Goal: Task Accomplishment & Management: Complete application form

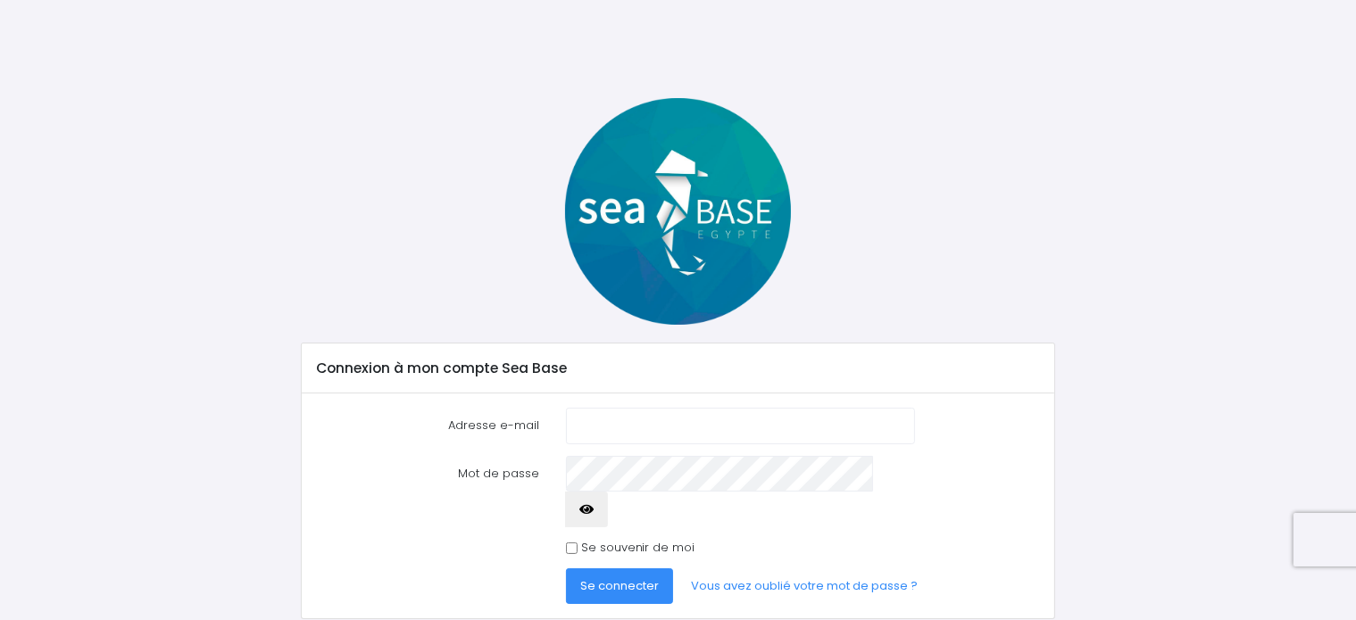
click at [671, 419] on input "Adresse e-mail" at bounding box center [740, 426] width 348 height 36
type input "[PERSON_NAME][EMAIL_ADDRESS][DOMAIN_NAME]"
click at [608, 492] on button "button" at bounding box center [586, 510] width 43 height 36
click at [564, 539] on div "Se souvenir de moi" at bounding box center [740, 548] width 375 height 18
click at [568, 539] on div "Se souvenir de moi" at bounding box center [740, 548] width 348 height 18
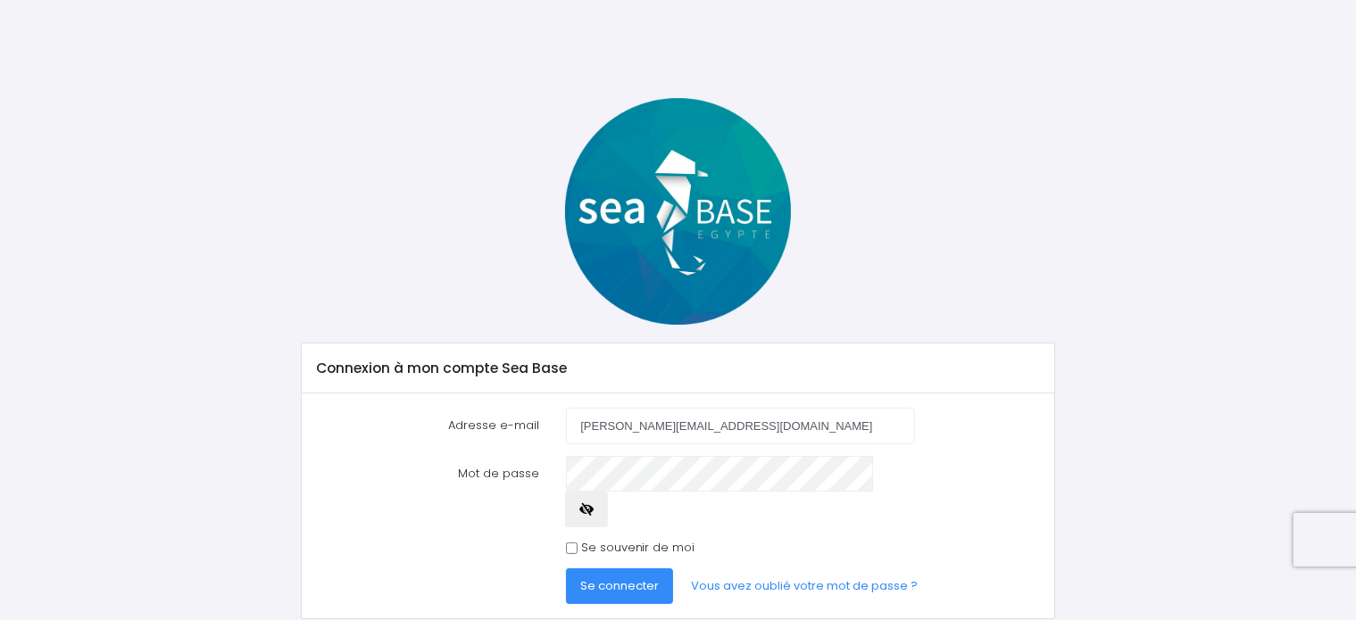
click at [573, 543] on input "Se souvenir de moi" at bounding box center [572, 549] width 12 height 12
click at [566, 543] on input "Se souvenir de moi" at bounding box center [572, 549] width 12 height 12
checkbox input "true"
click at [595, 578] on span "Se connecter" at bounding box center [619, 586] width 79 height 17
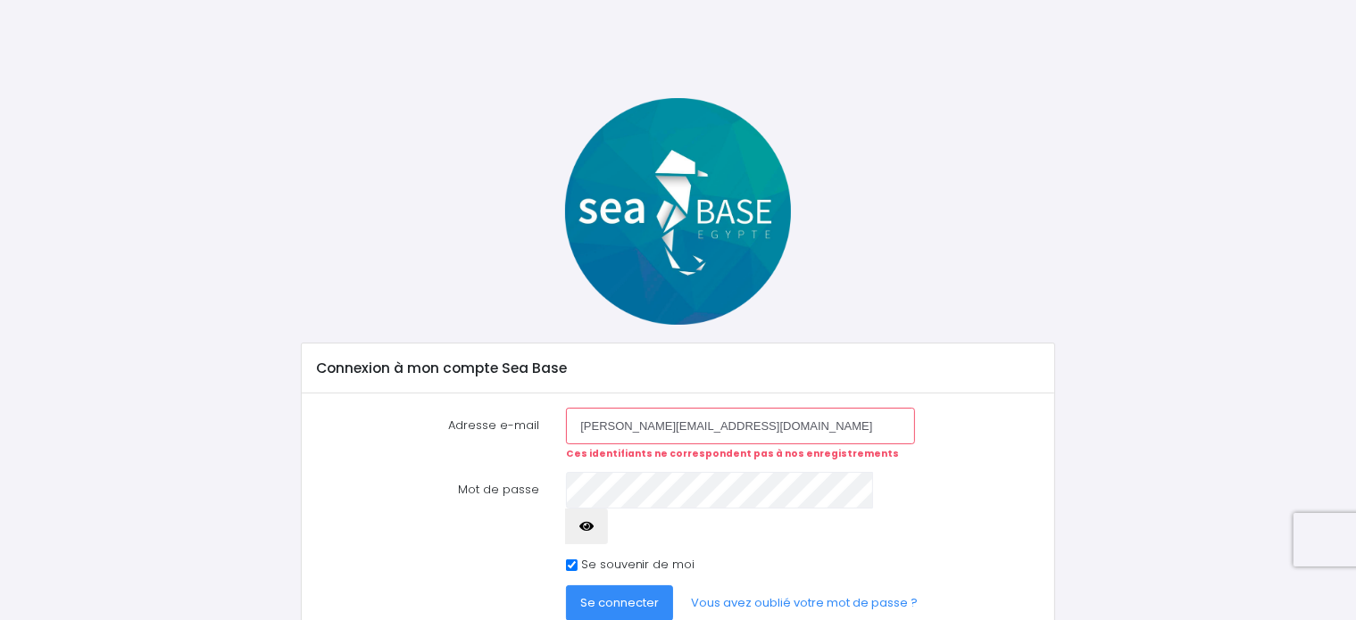
drag, startPoint x: 770, startPoint y: 420, endPoint x: 636, endPoint y: 437, distance: 134.9
click at [636, 437] on input "alexandre.mu.mortier@gmail.com" at bounding box center [740, 426] width 348 height 36
type input "alexandre.du-mortier@laposte.net"
click at [608, 509] on button "button" at bounding box center [586, 527] width 43 height 36
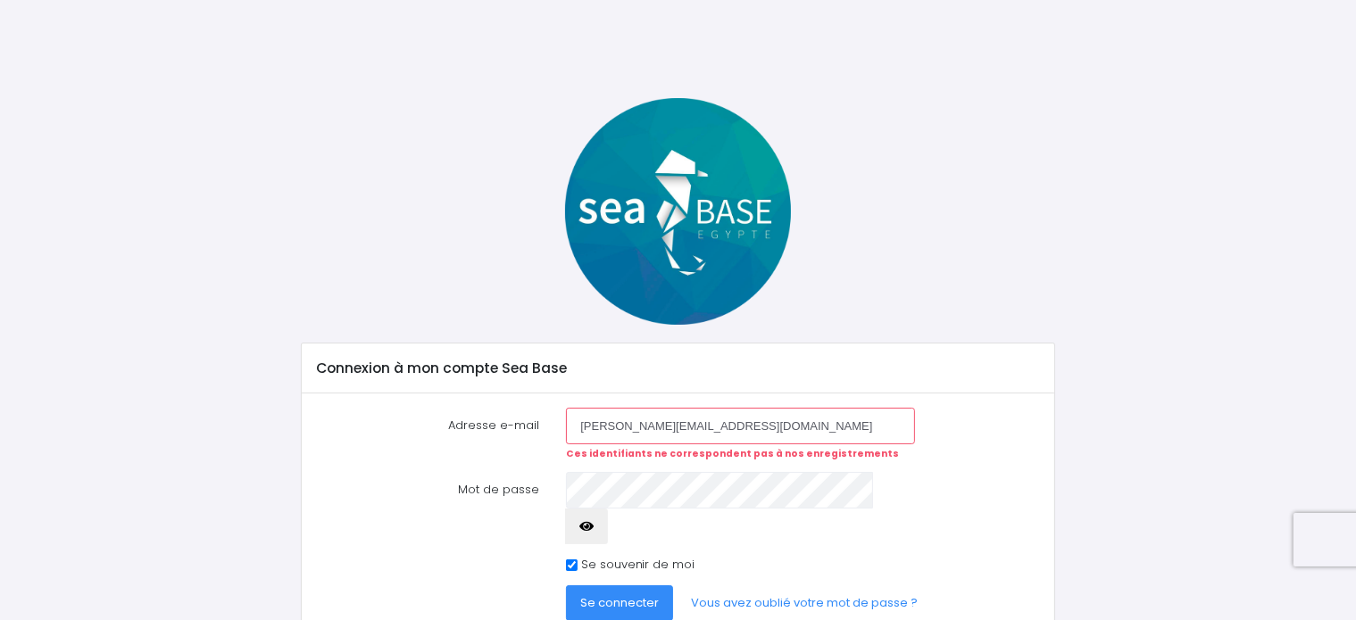
click at [608, 509] on button "button" at bounding box center [586, 527] width 43 height 36
click at [636, 595] on span "Se connecter" at bounding box center [619, 603] width 79 height 17
click at [653, 595] on span "Se connecter" at bounding box center [619, 603] width 79 height 17
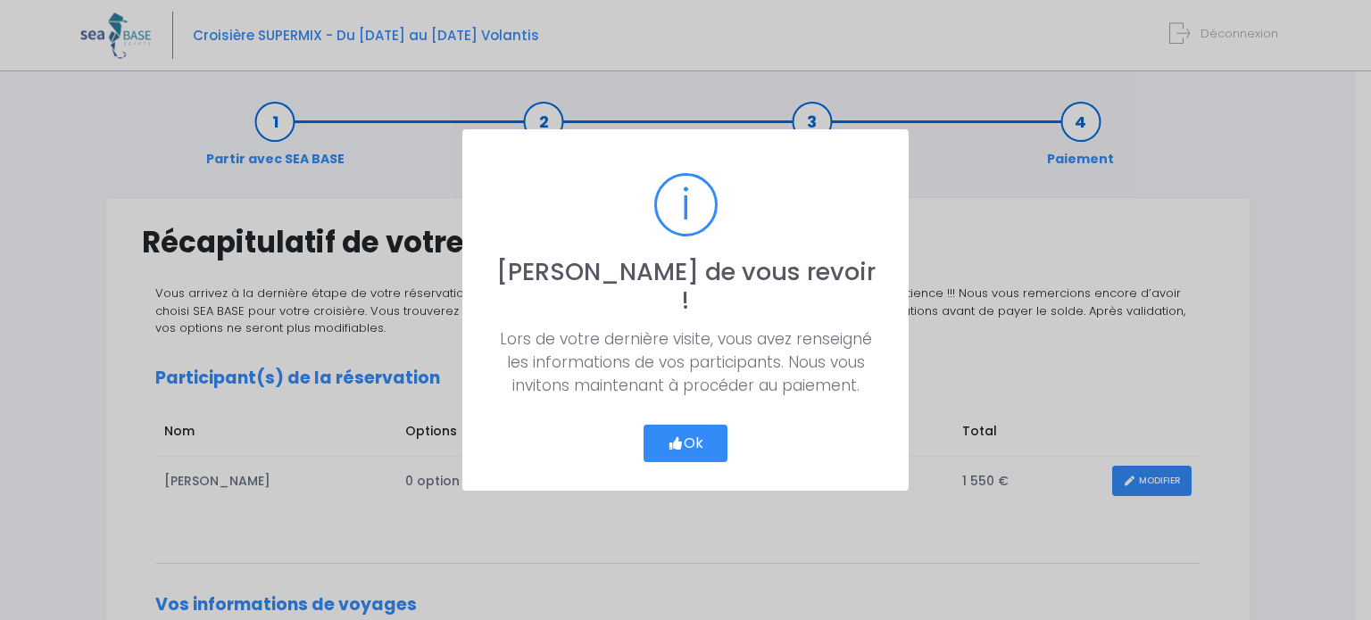
click at [668, 425] on button "Ok" at bounding box center [686, 443] width 84 height 37
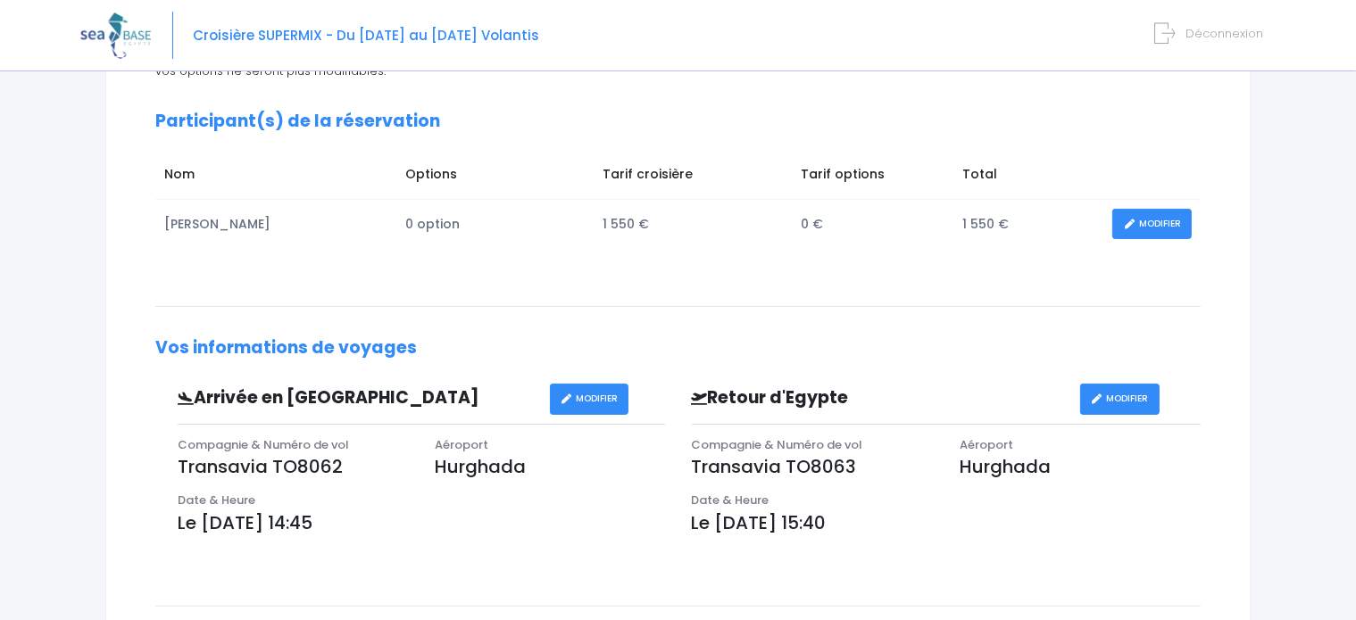
scroll to position [264, 0]
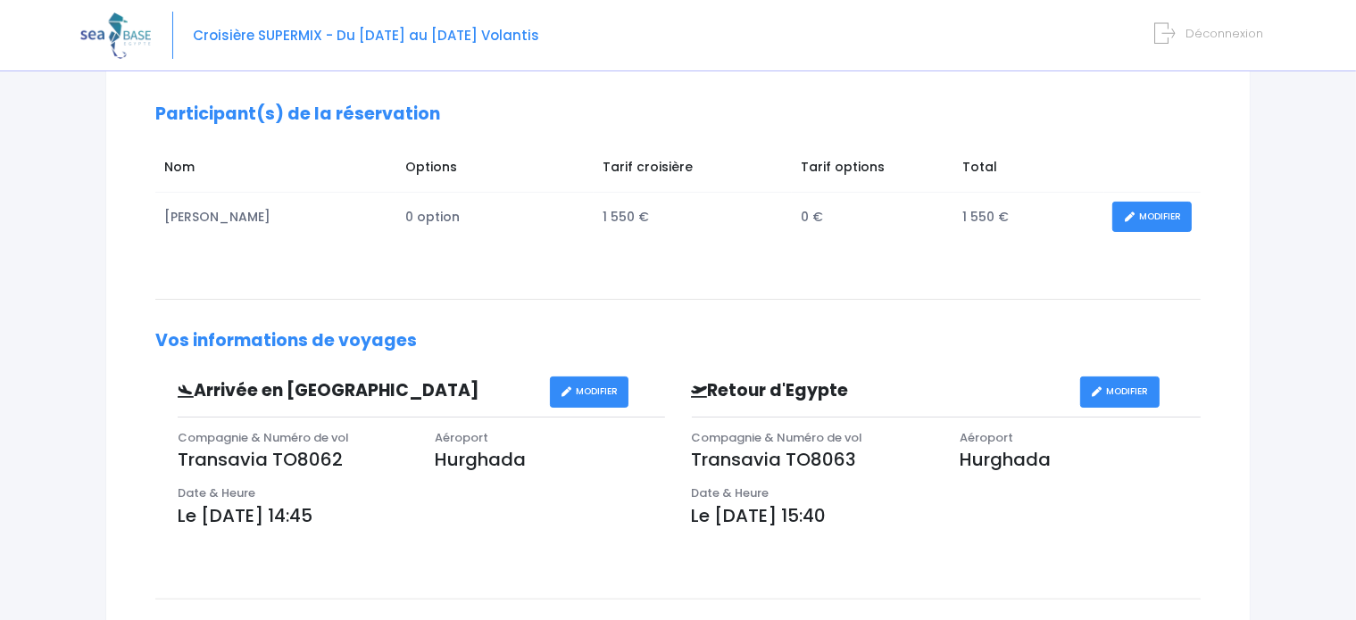
click at [1130, 217] on icon at bounding box center [1129, 217] width 12 height 0
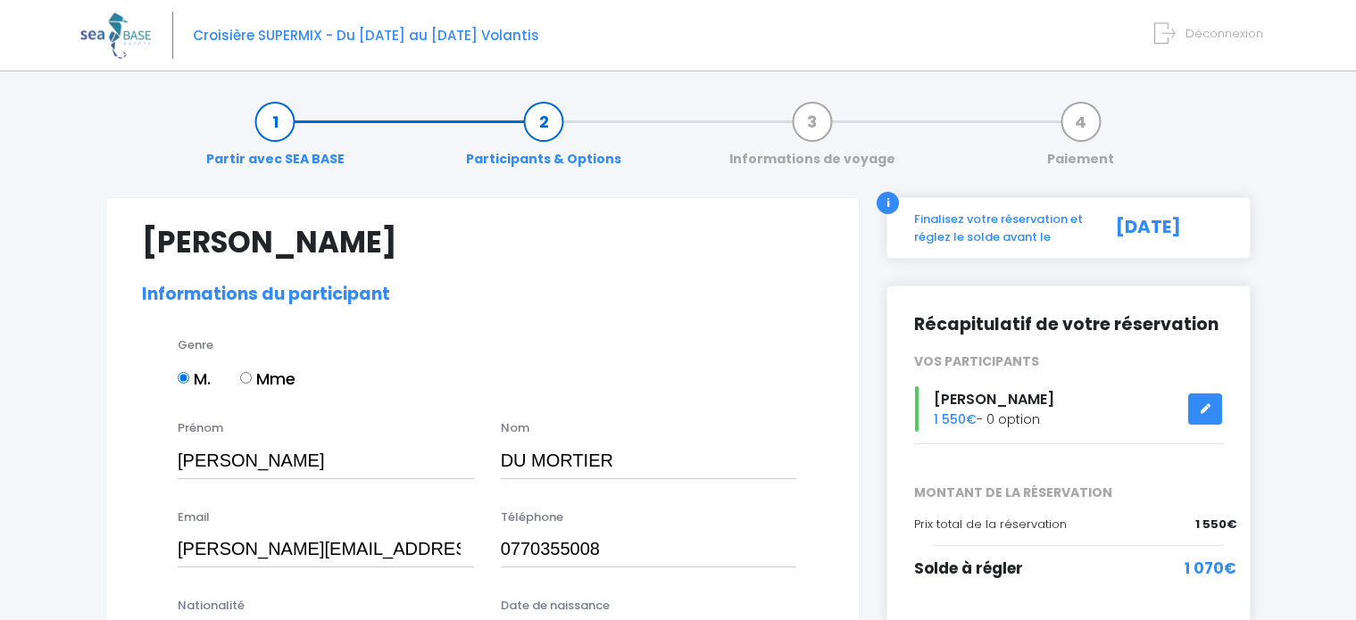
select select "N3"
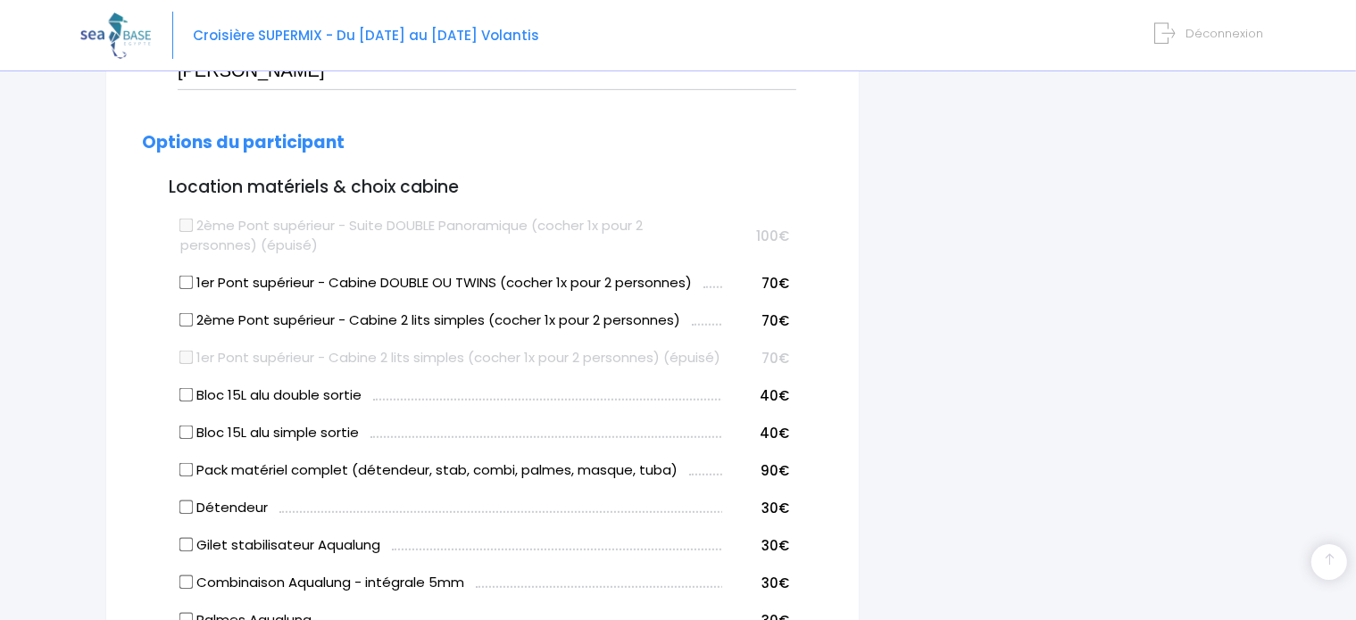
scroll to position [720, 0]
